Goal: Task Accomplishment & Management: Complete application form

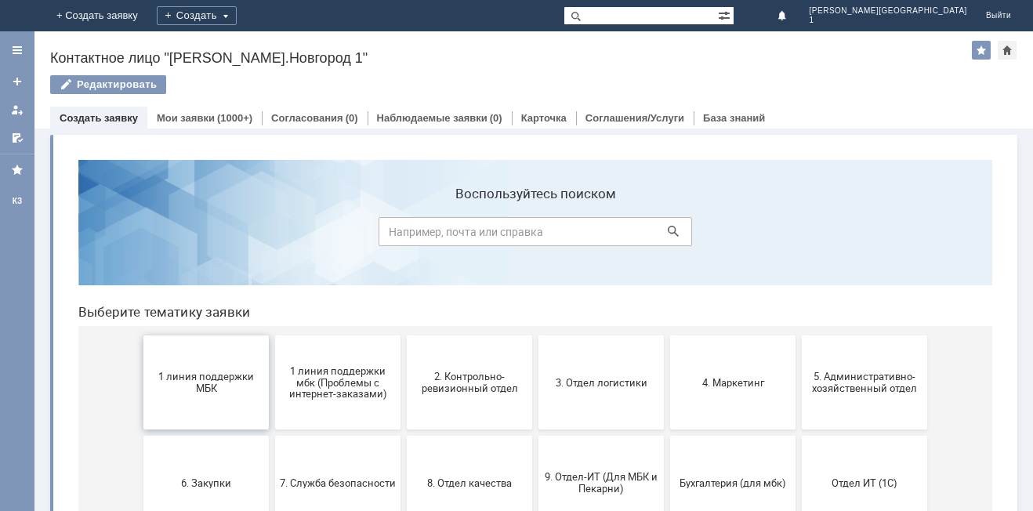
click at [223, 389] on span "1 линия поддержки МБК" at bounding box center [206, 383] width 116 height 24
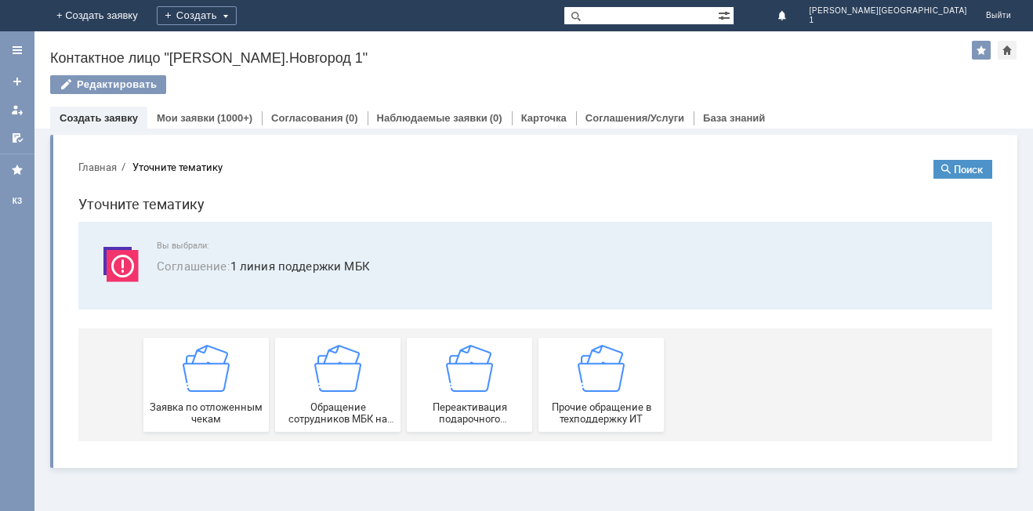
click at [223, 389] on img at bounding box center [206, 368] width 47 height 47
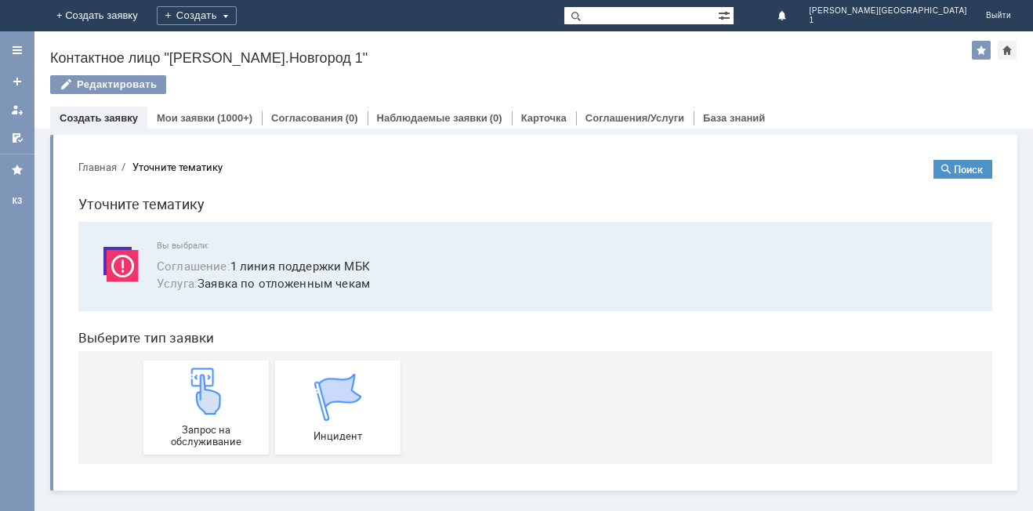
click at [223, 389] on img at bounding box center [206, 390] width 47 height 47
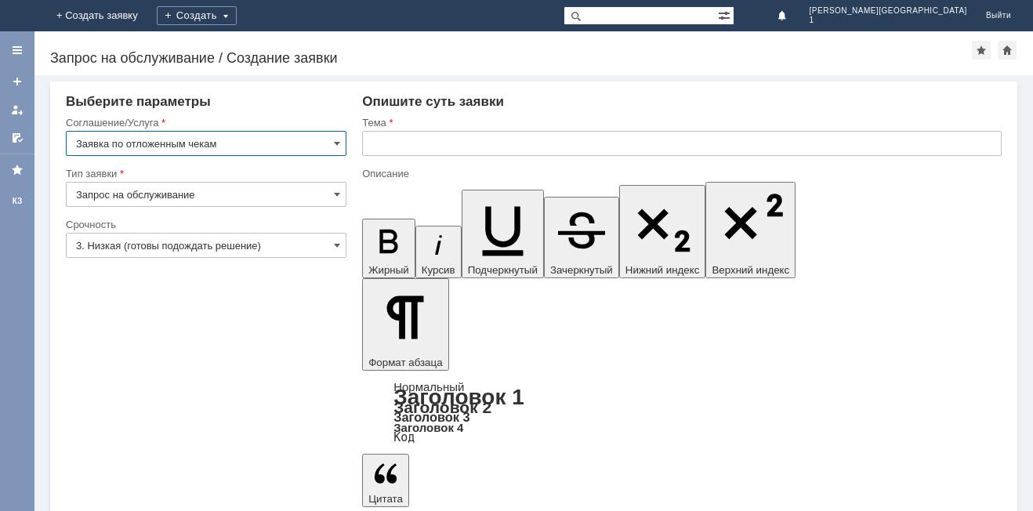
click at [132, 244] on input "3. Низкая (готовы подождать решение)" at bounding box center [206, 245] width 280 height 25
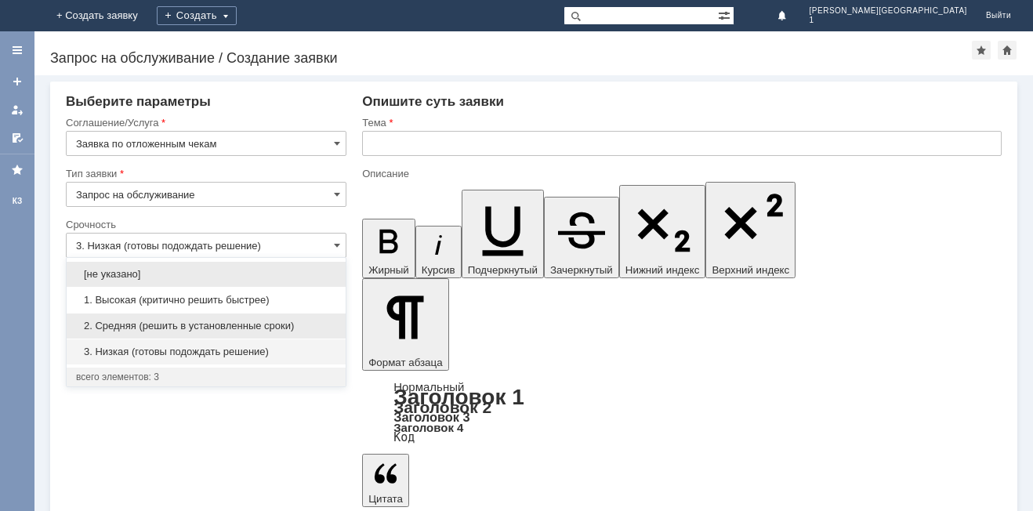
click at [125, 324] on span "2. Средняя (решить в установленные сроки)" at bounding box center [206, 326] width 260 height 13
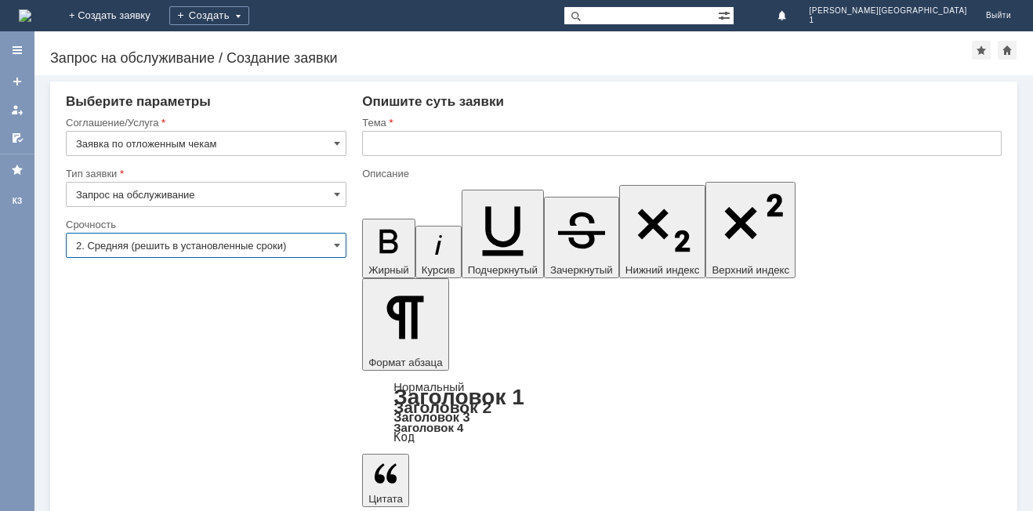
type input "2. Средняя (решить в установленные сроки)"
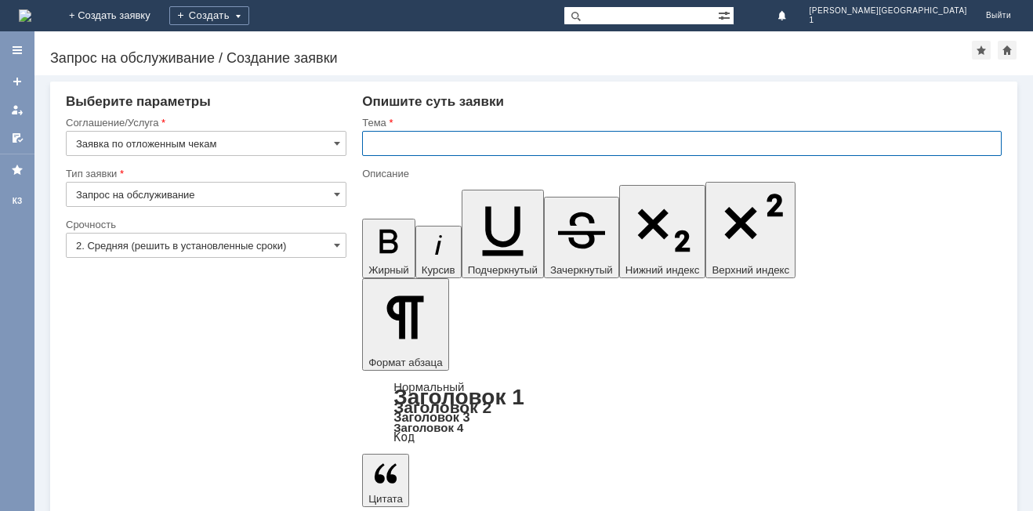
click at [389, 146] on input "text" at bounding box center [681, 143] width 639 height 25
type input "Отложенные секи"
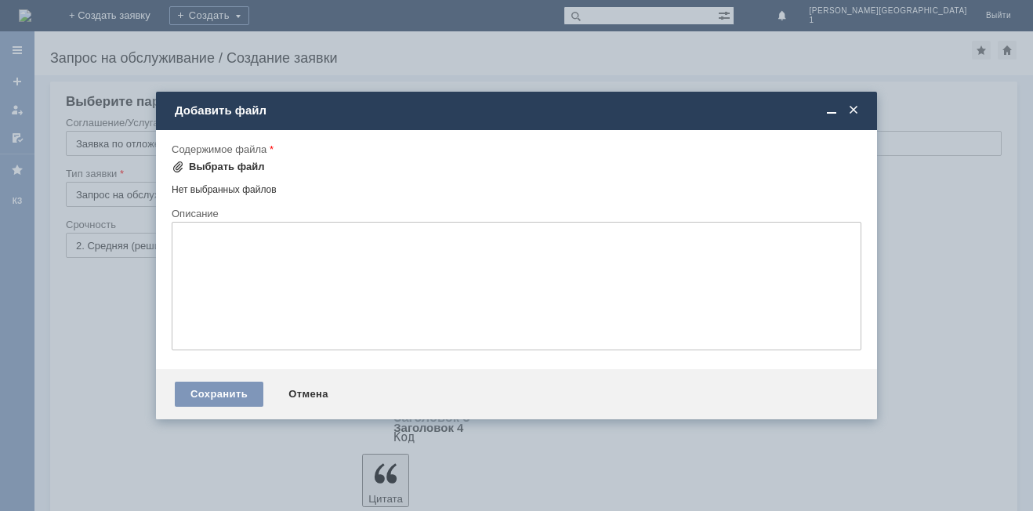
click at [237, 157] on div "Выбрать файл" at bounding box center [218, 166] width 93 height 19
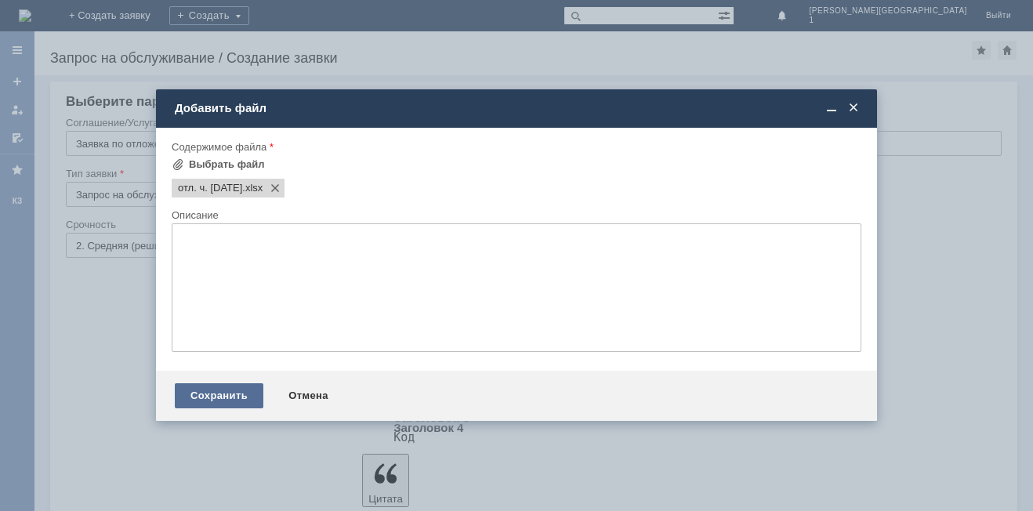
click at [226, 390] on div "Сохранить" at bounding box center [219, 395] width 89 height 25
